Goal: Task Accomplishment & Management: Manage account settings

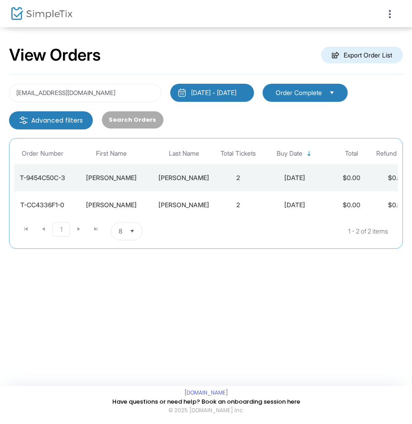
click at [44, 16] on img at bounding box center [41, 13] width 61 height 13
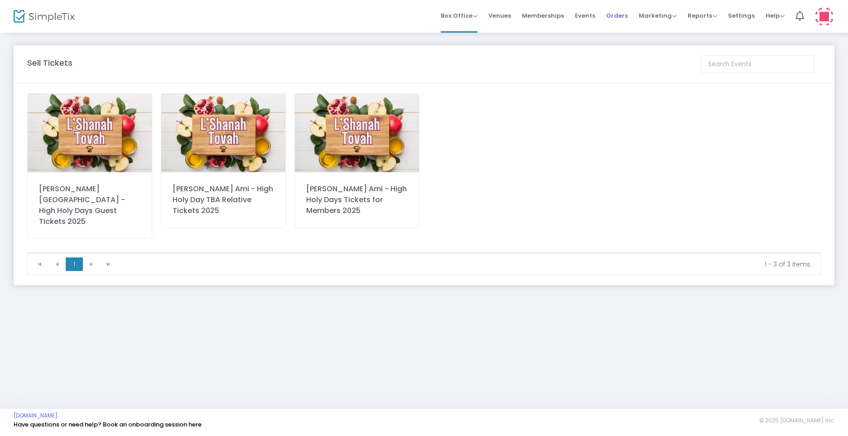
click at [615, 17] on span "Orders" at bounding box center [617, 15] width 22 height 23
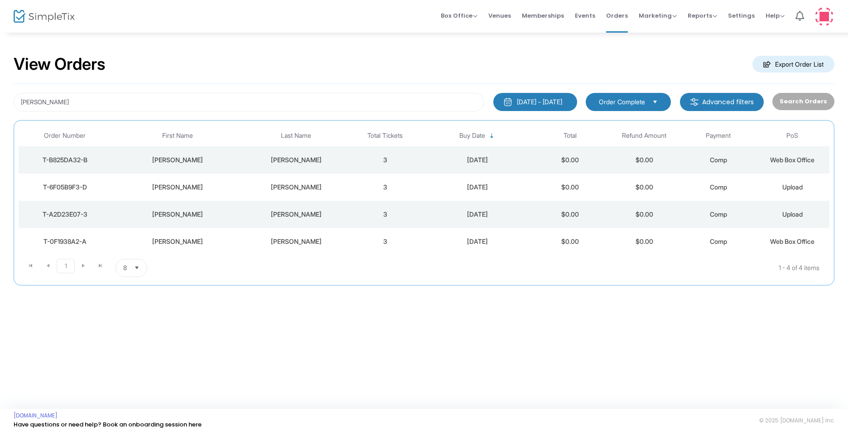
click at [475, 160] on div "9/17/2025" at bounding box center [477, 159] width 106 height 9
